Goal: Task Accomplishment & Management: Manage account settings

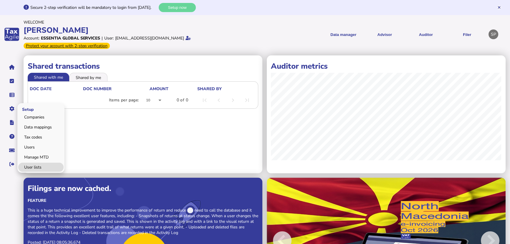
click at [37, 164] on link "User lists" at bounding box center [40, 166] width 45 height 9
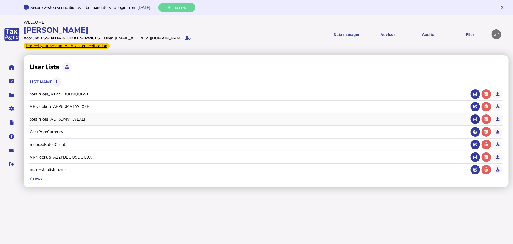
click at [475, 120] on icon at bounding box center [476, 119] width 4 height 4
type input "**********"
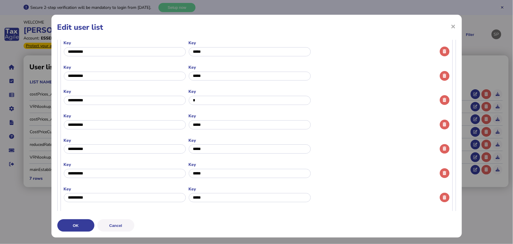
scroll to position [1053, 0]
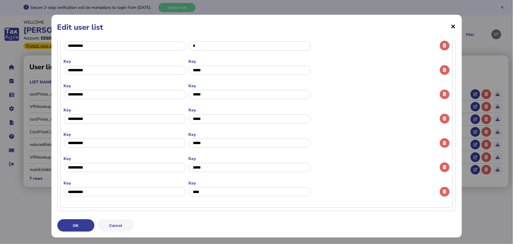
click at [0, 0] on span "×" at bounding box center [0, 0] width 0 height 0
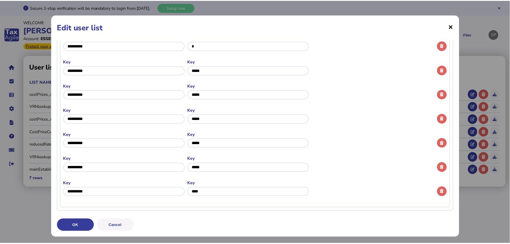
scroll to position [0, 0]
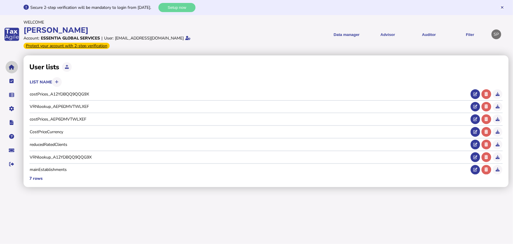
click at [14, 64] on button "navigate application pages" at bounding box center [12, 67] width 12 height 12
